Goal: Task Accomplishment & Management: Use online tool/utility

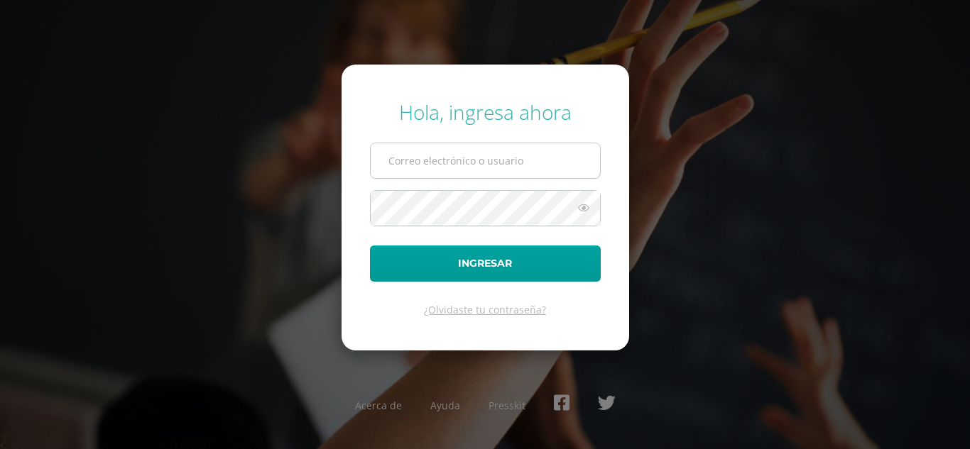
type input "[EMAIL_ADDRESS][DOMAIN_NAME]"
click at [469, 160] on input "[EMAIL_ADDRESS][DOMAIN_NAME]" at bounding box center [485, 160] width 229 height 35
click at [532, 102] on div "Hola, ingresa ahora" at bounding box center [485, 112] width 231 height 27
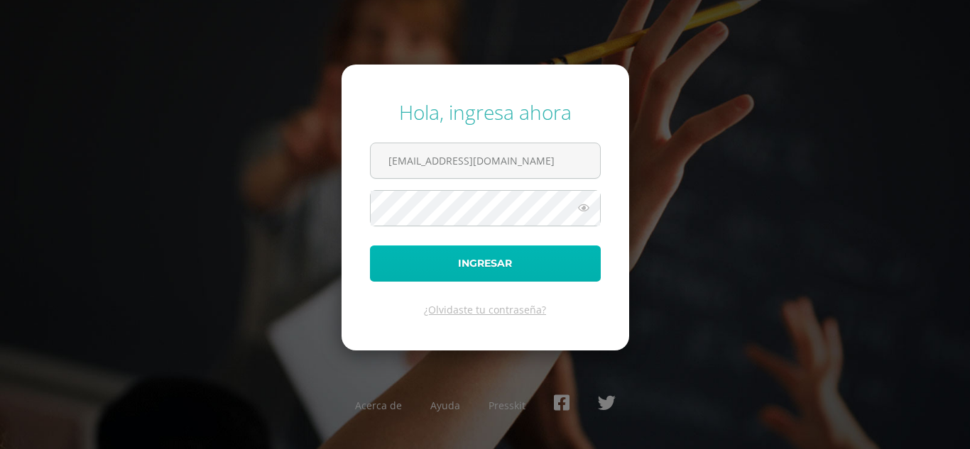
click at [483, 270] on button "Ingresar" at bounding box center [485, 264] width 231 height 36
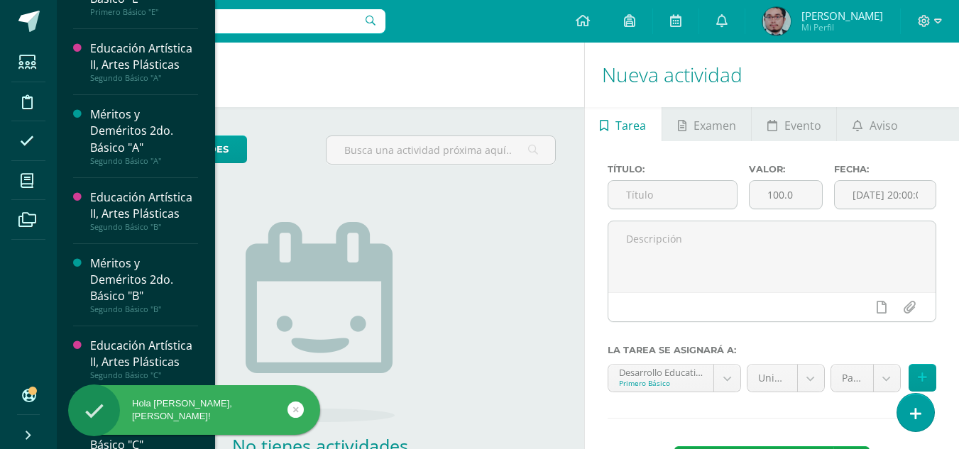
scroll to position [765, 0]
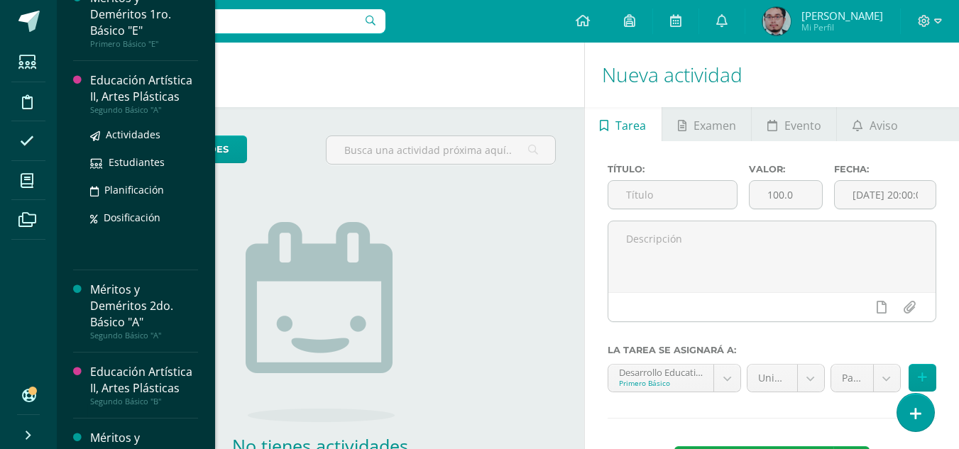
click at [113, 78] on div "Educación Artística II, Artes Plásticas" at bounding box center [144, 88] width 108 height 33
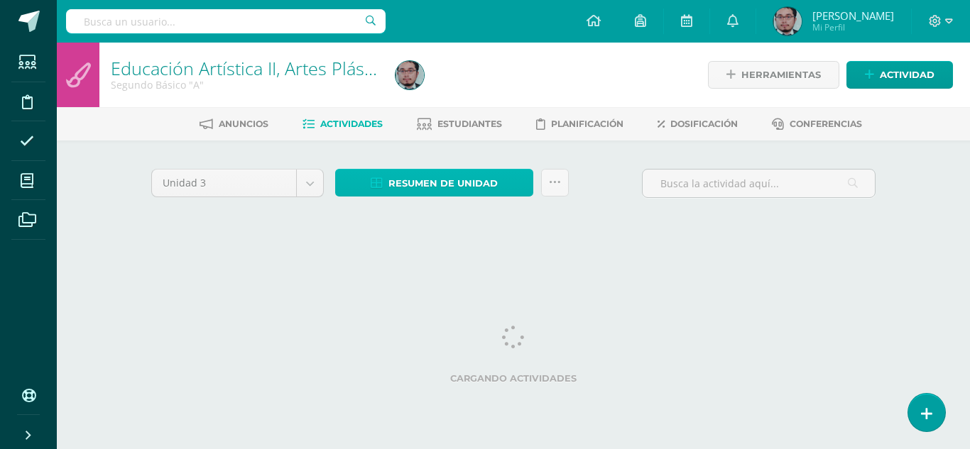
click at [442, 181] on span "Resumen de unidad" at bounding box center [442, 183] width 109 height 26
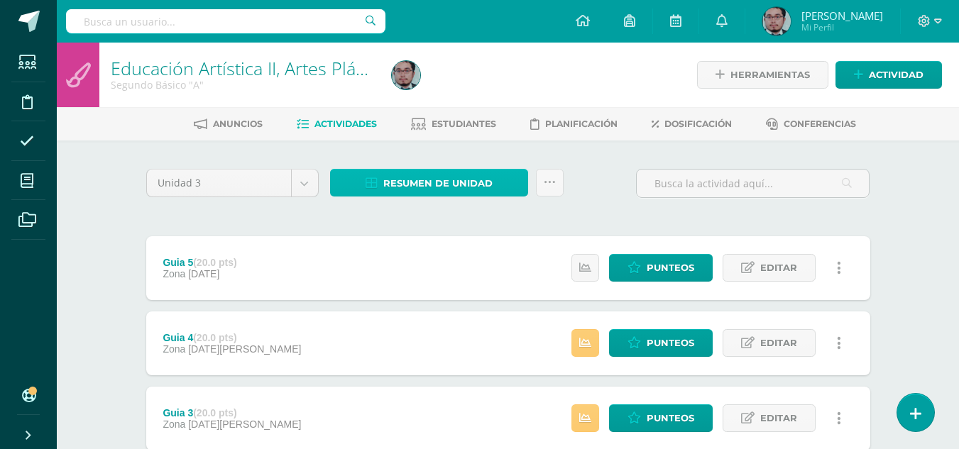
click at [442, 181] on span "Resumen de unidad" at bounding box center [437, 183] width 109 height 26
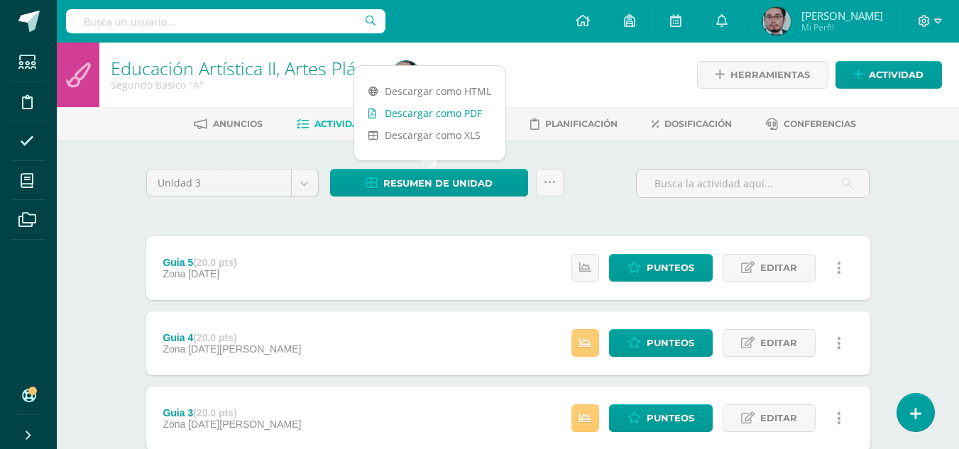
click at [440, 112] on link "Descargar como PDF" at bounding box center [429, 113] width 151 height 22
